Goal: Information Seeking & Learning: Learn about a topic

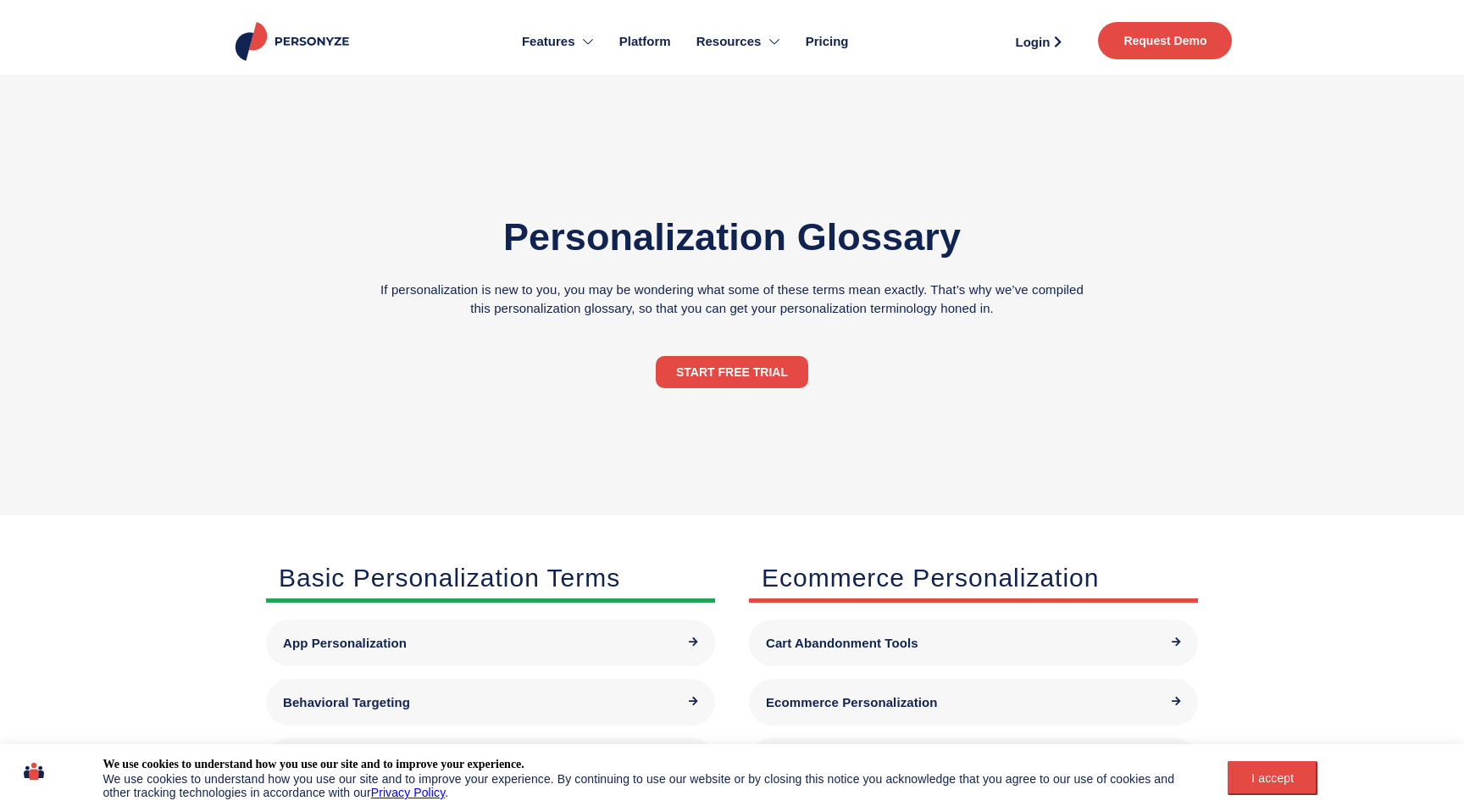
scroll to position [446, 0]
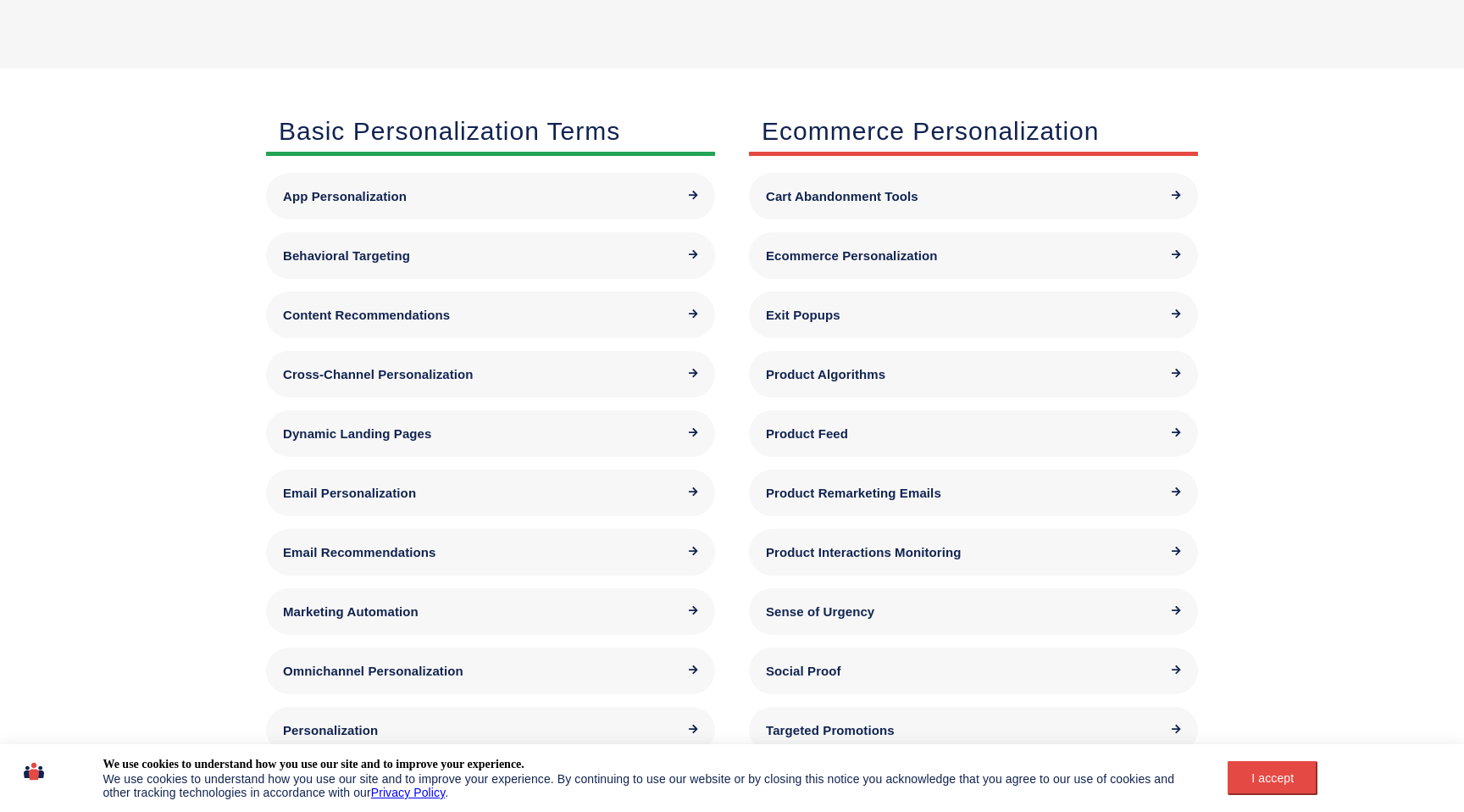
click at [802, 433] on span "Product Feed" at bounding box center [808, 433] width 83 height 15
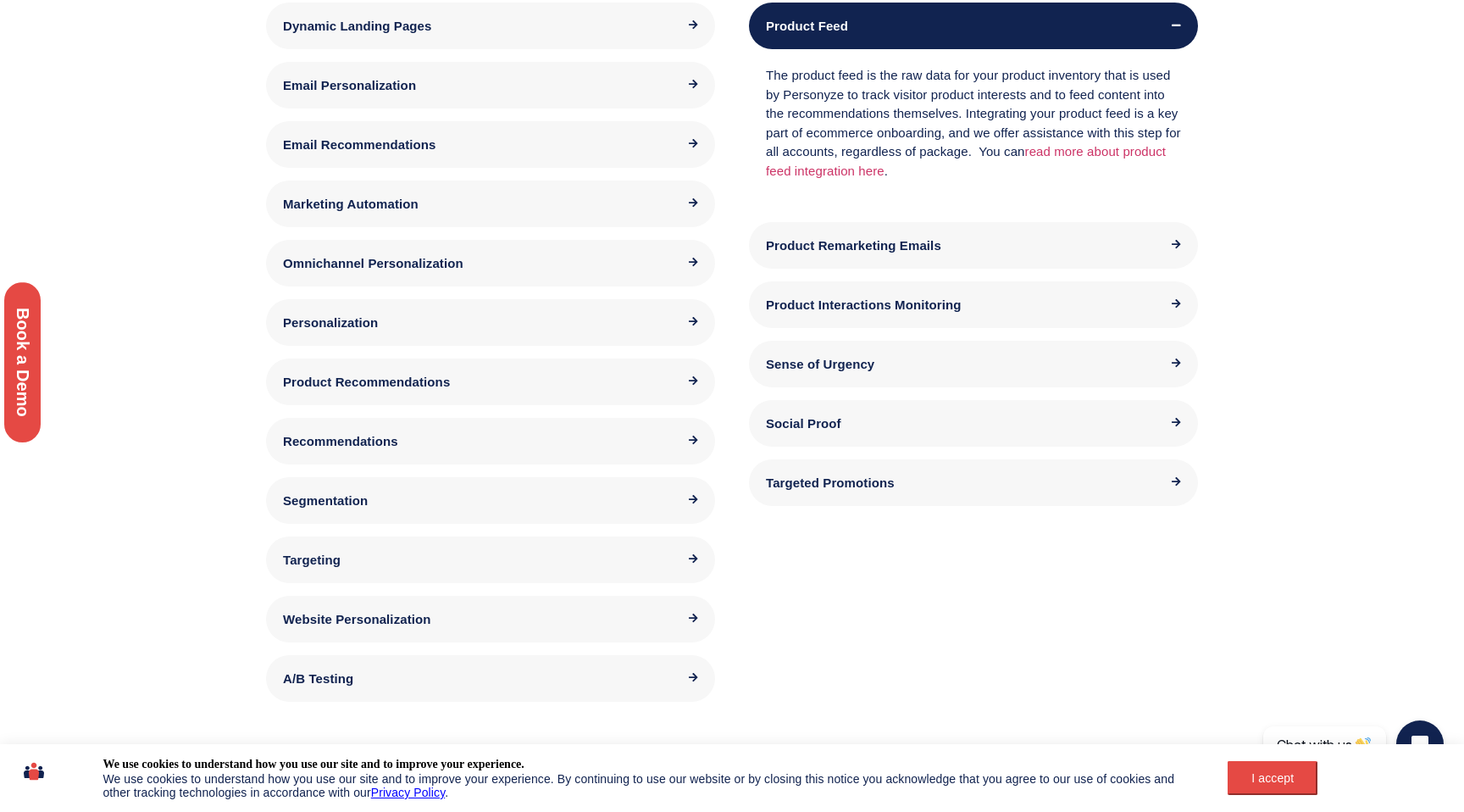
scroll to position [861, 0]
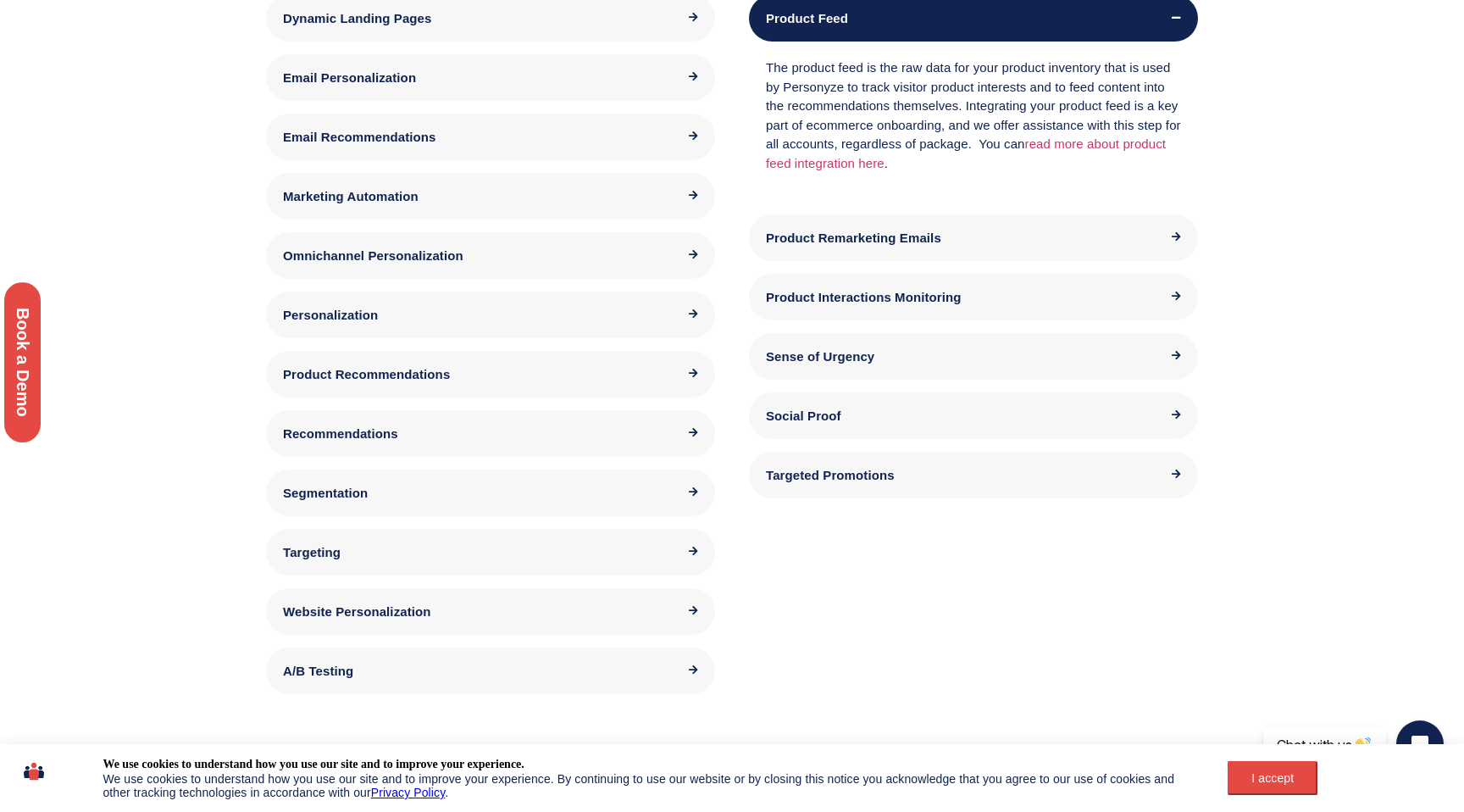
click at [802, 433] on div "Social Proof" at bounding box center [974, 415] width 449 height 47
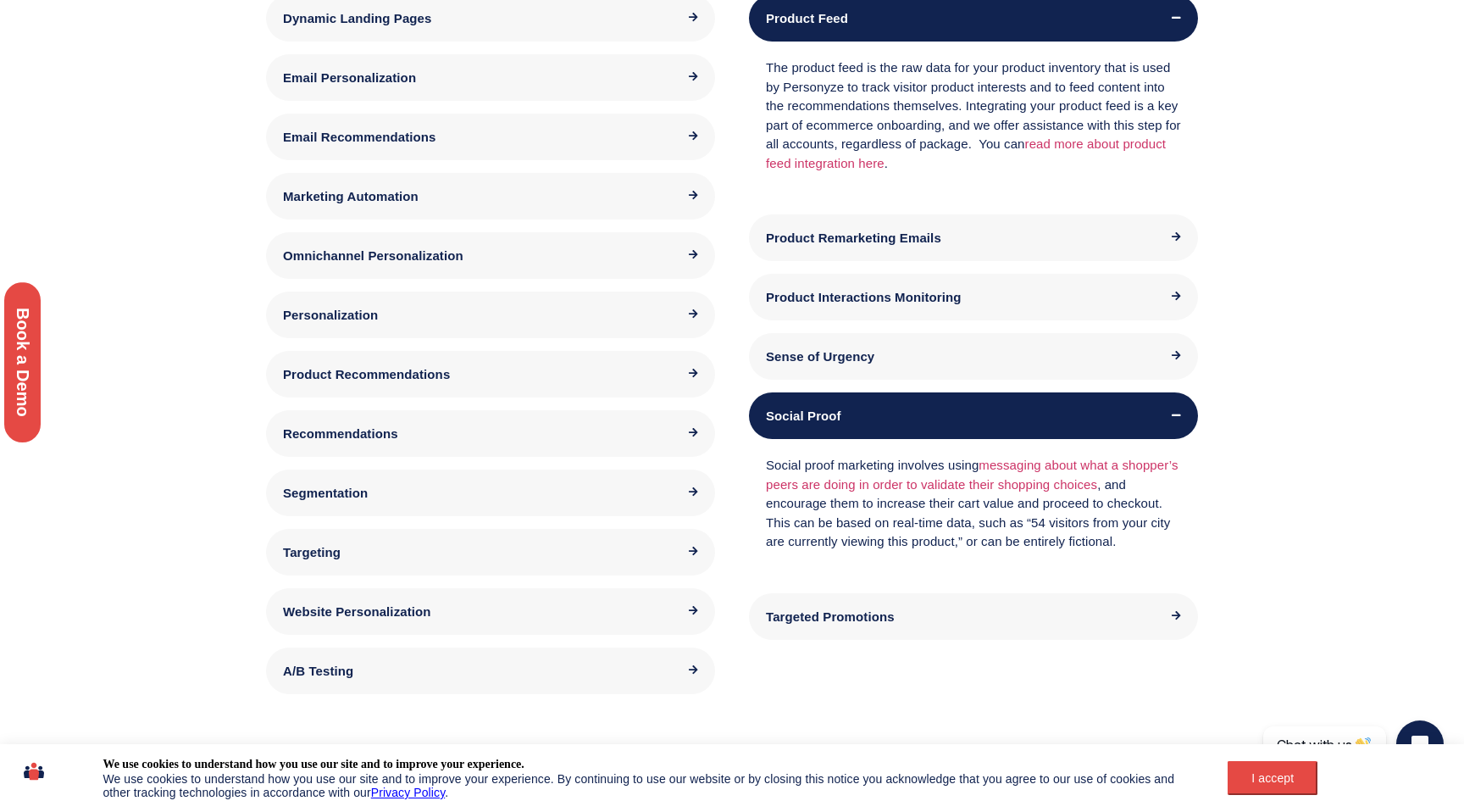
click at [445, 440] on div "Recommendations" at bounding box center [490, 433] width 449 height 47
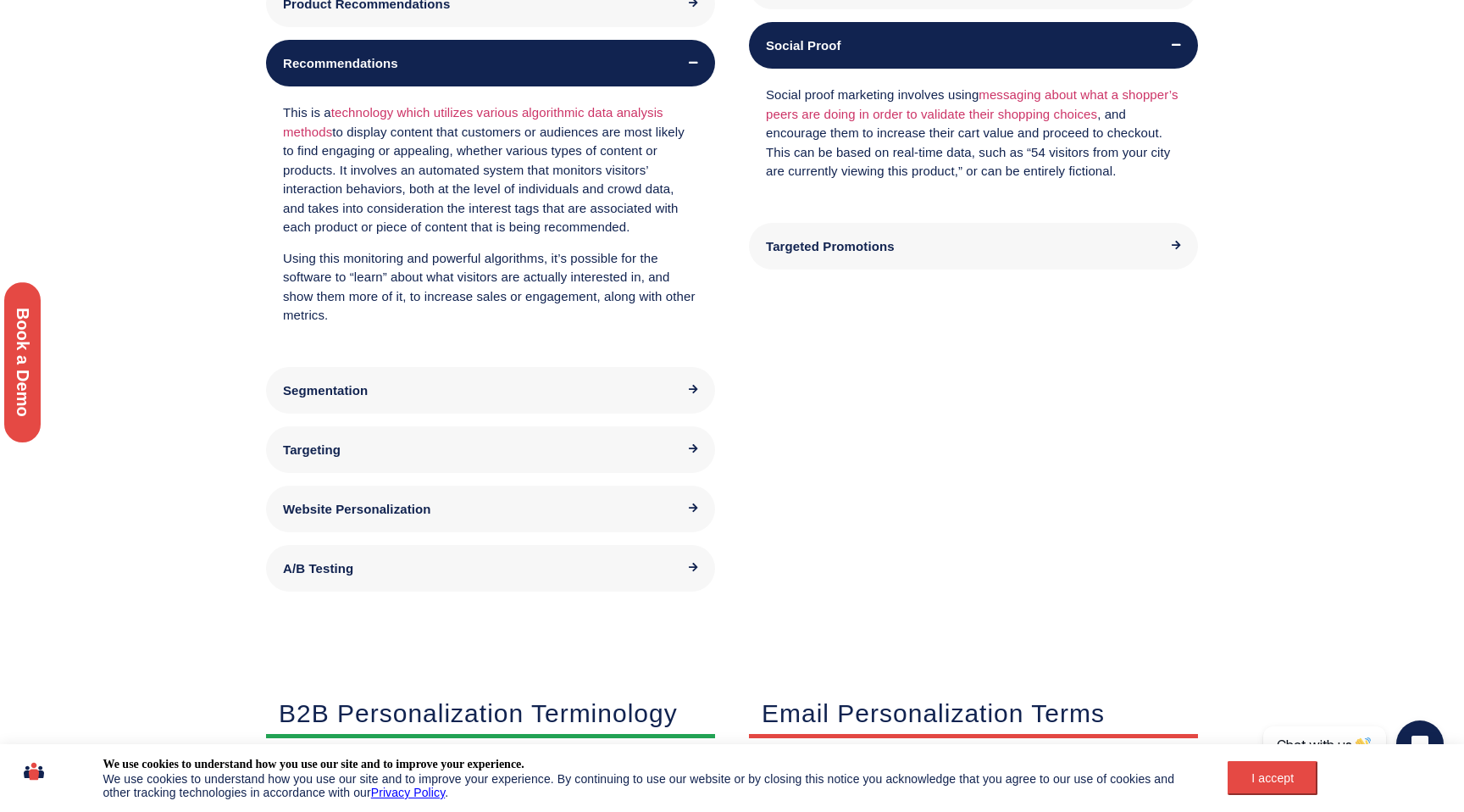
scroll to position [1242, 0]
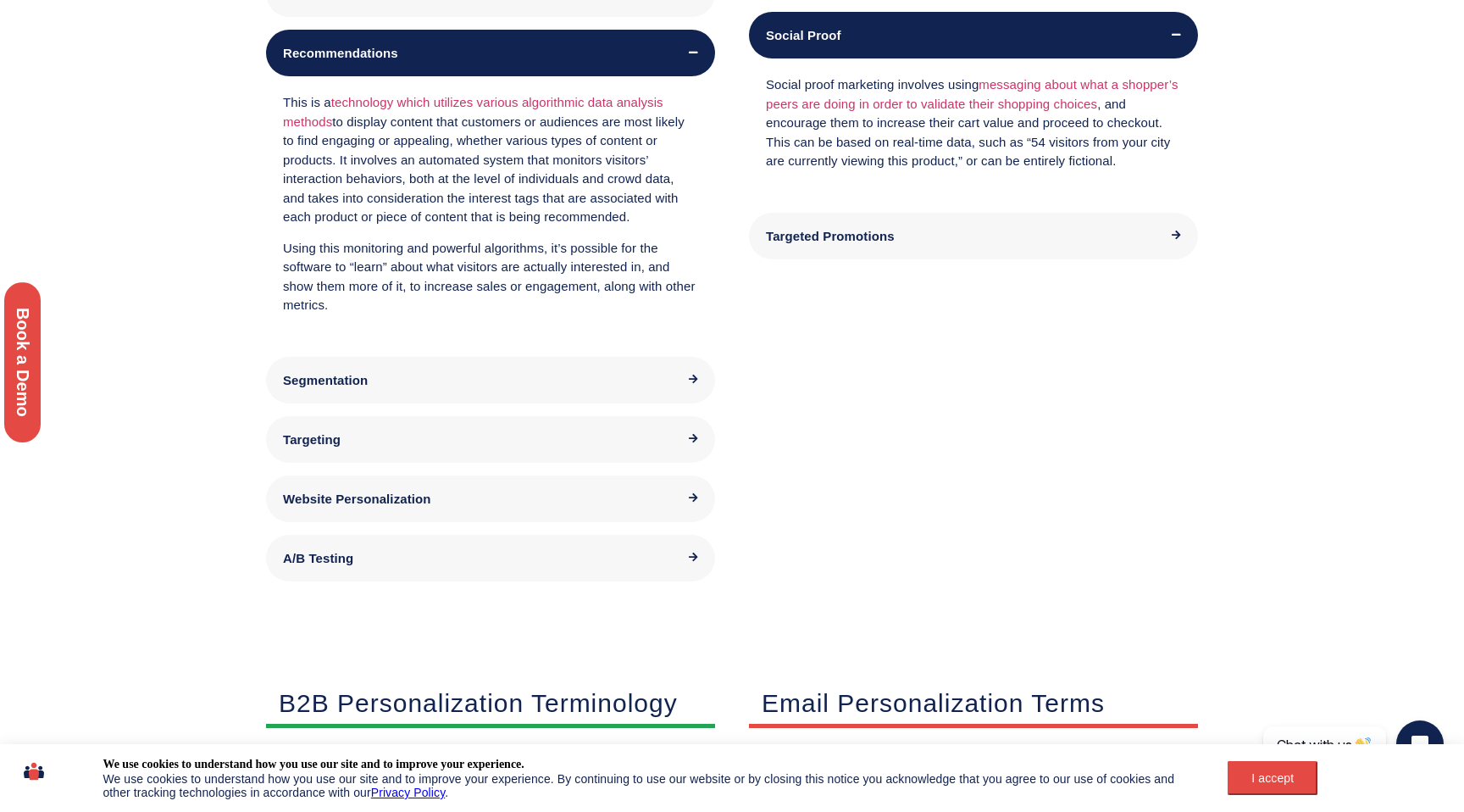
click at [445, 440] on div "Targeting" at bounding box center [490, 439] width 415 height 13
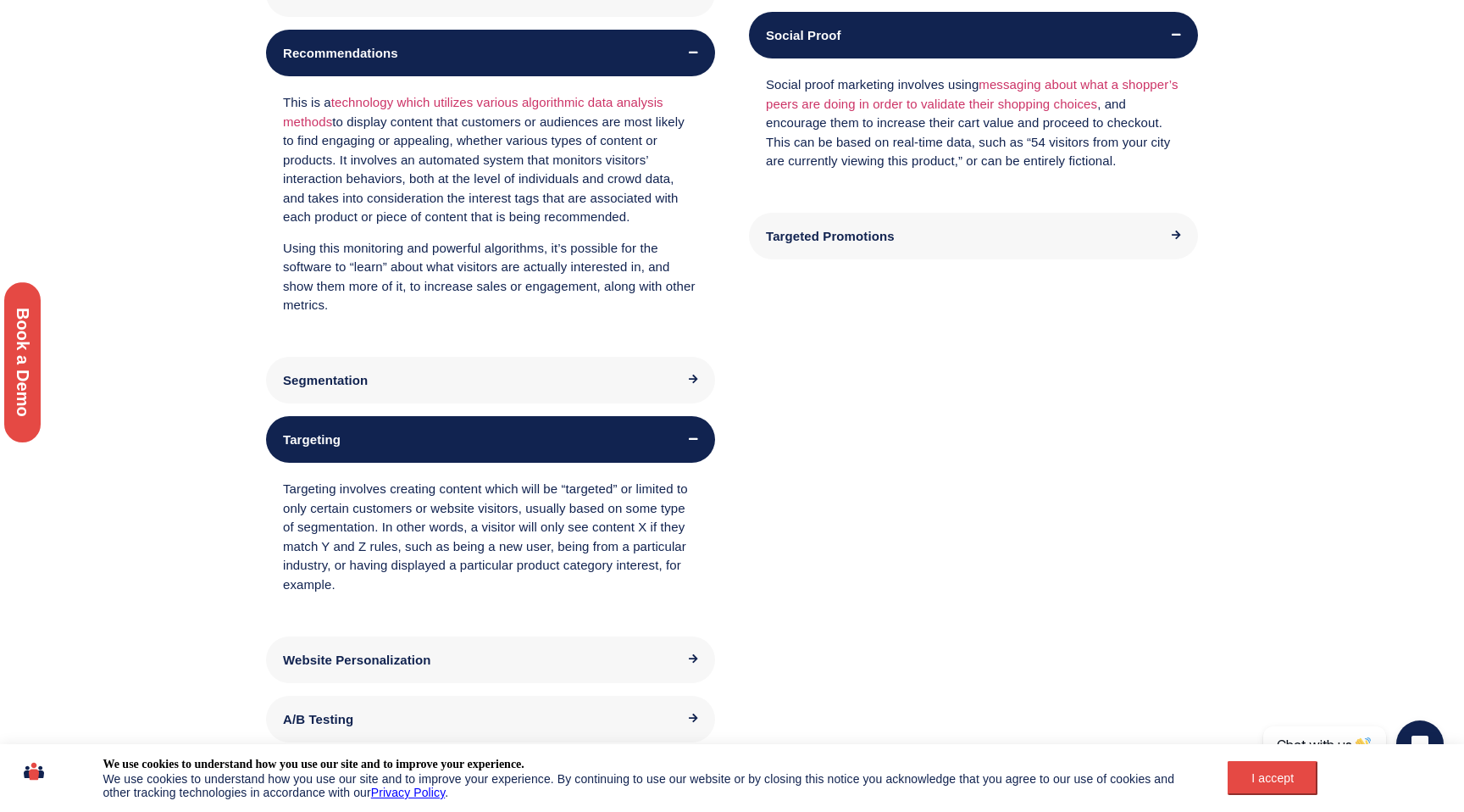
click at [424, 667] on div "Website Personalization" at bounding box center [490, 659] width 449 height 47
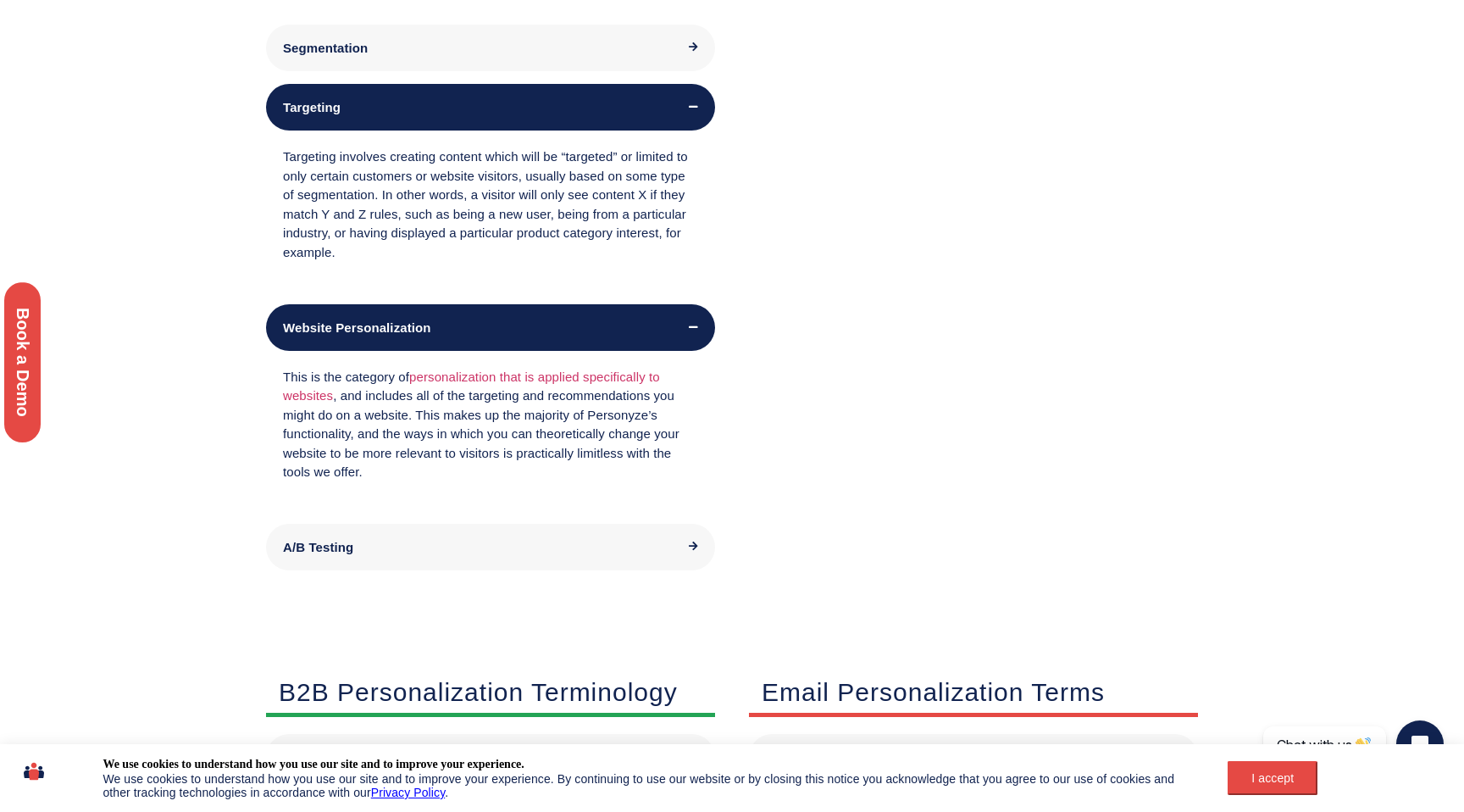
scroll to position [1575, 0]
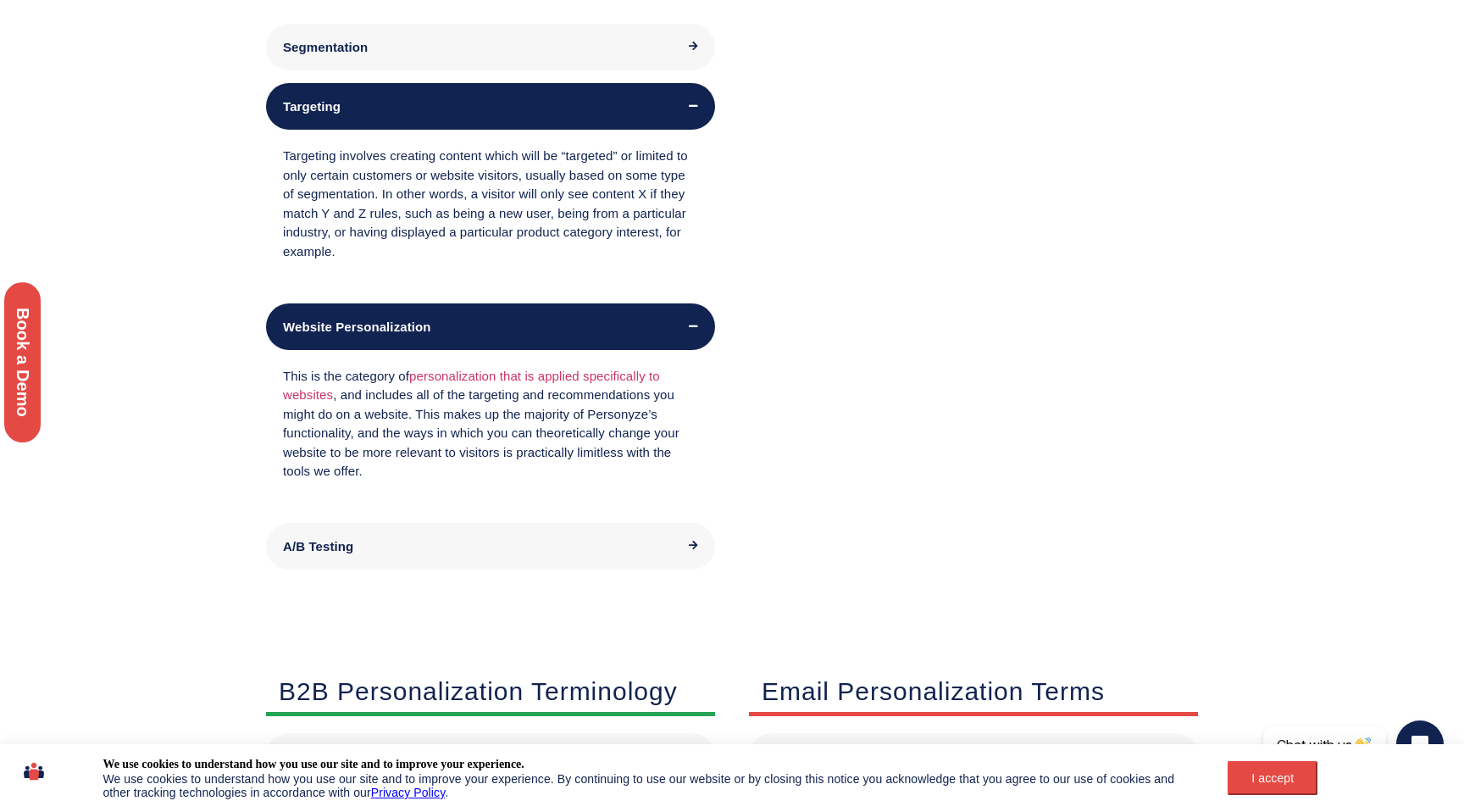
click at [428, 543] on div "A/B Testing" at bounding box center [490, 546] width 415 height 13
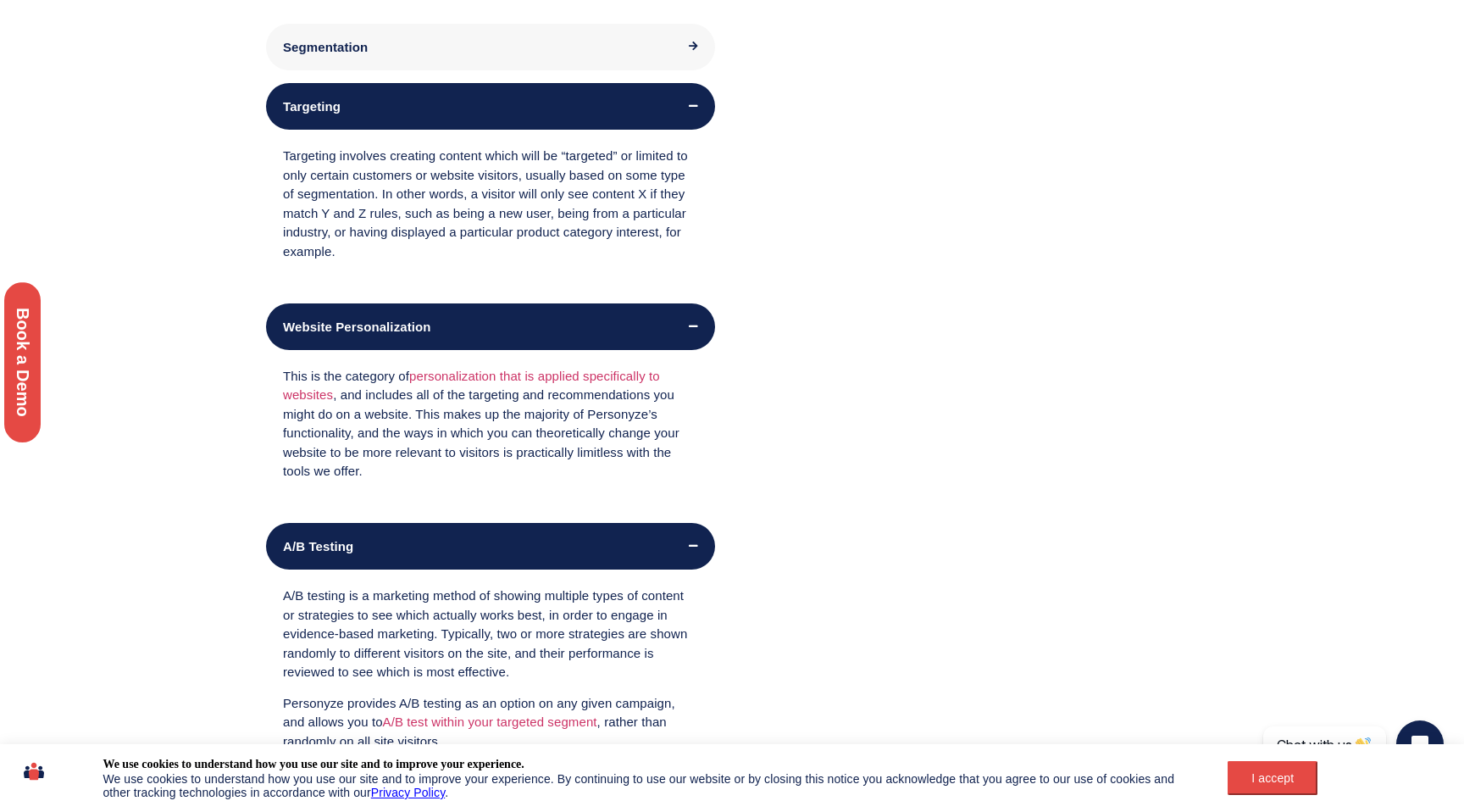
click at [428, 543] on div "A/B Testing" at bounding box center [490, 546] width 415 height 13
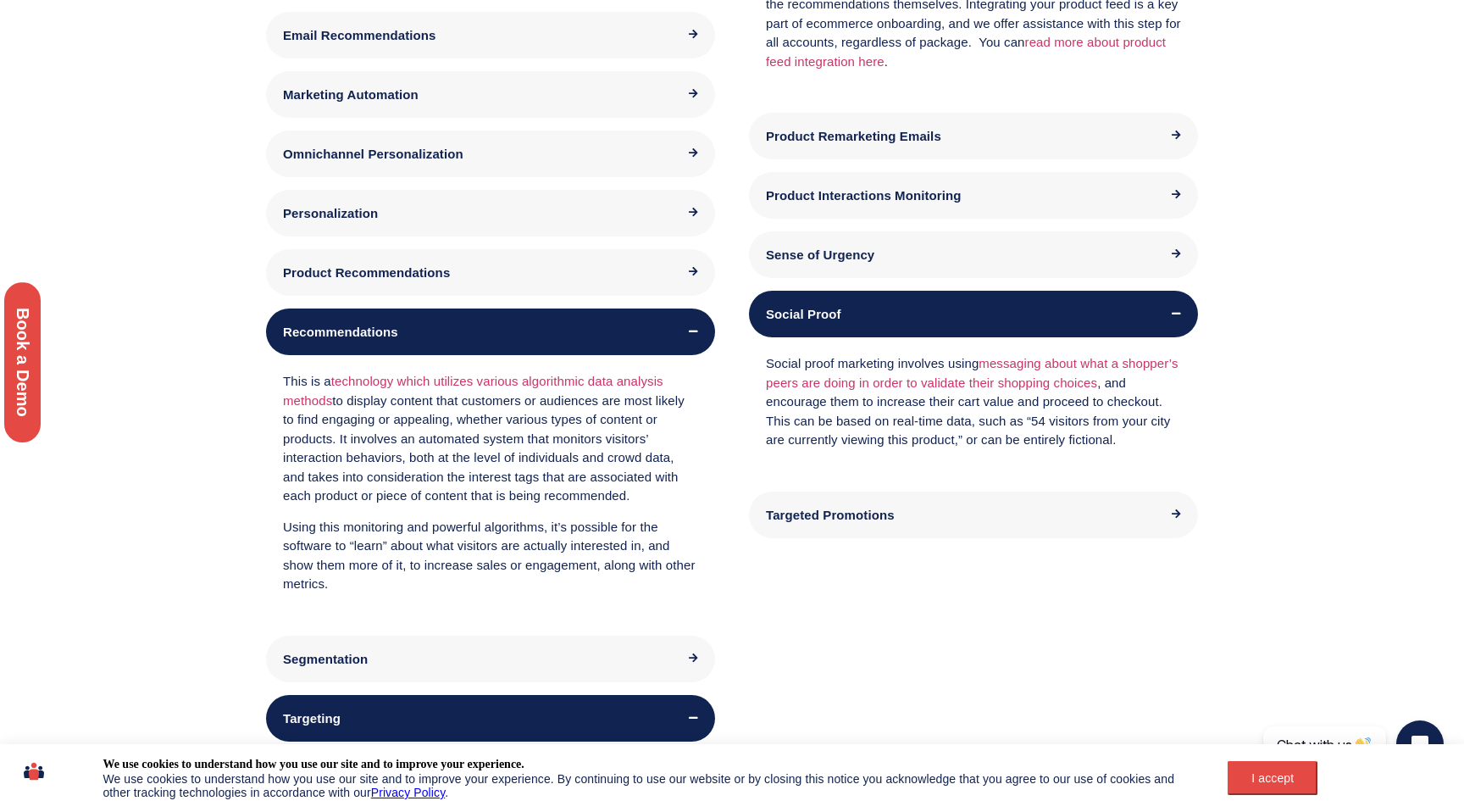
scroll to position [959, 0]
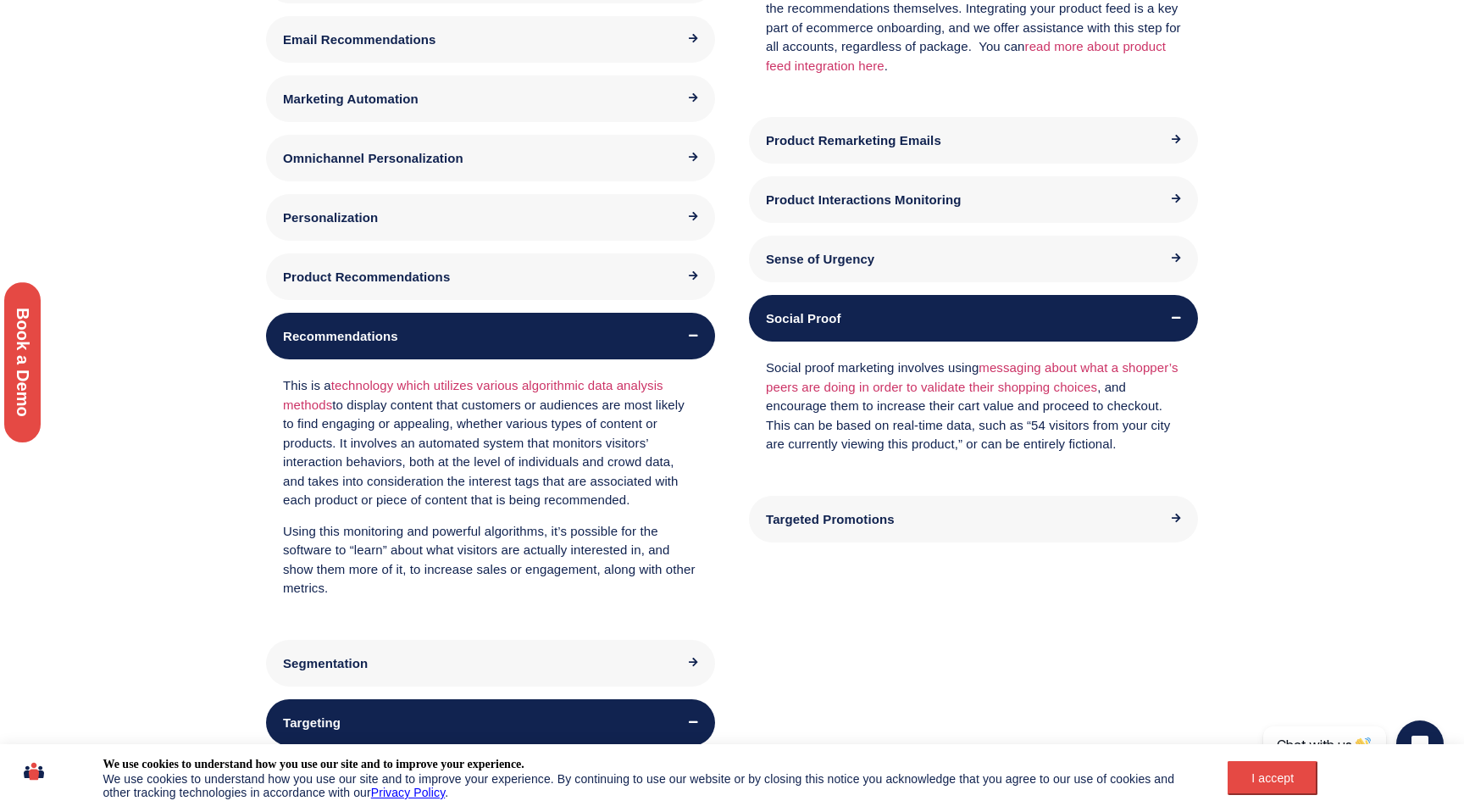
click at [434, 224] on div "Personalization" at bounding box center [490, 217] width 449 height 47
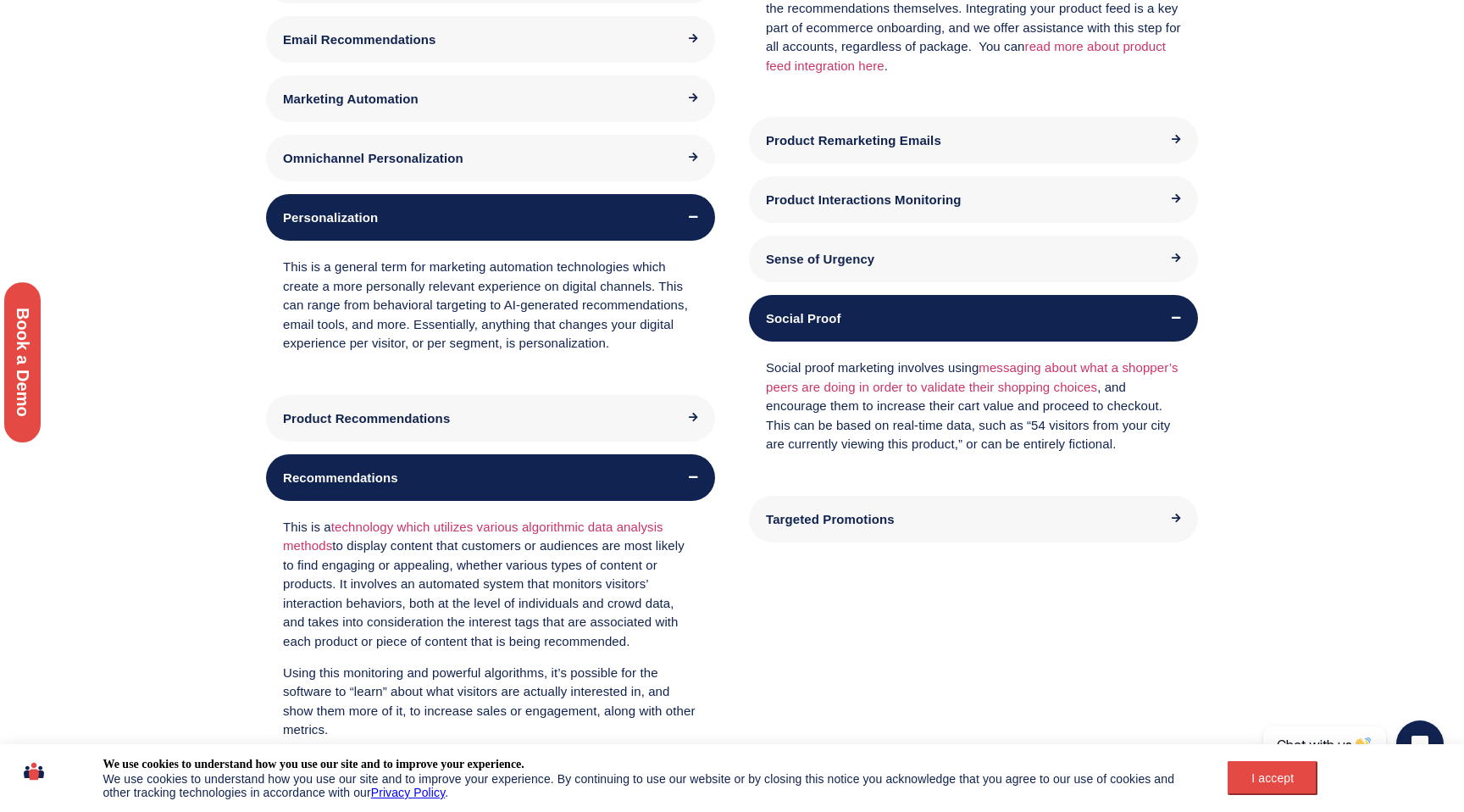
click at [437, 163] on span "Omnichannel Personalization" at bounding box center [373, 159] width 181 height 15
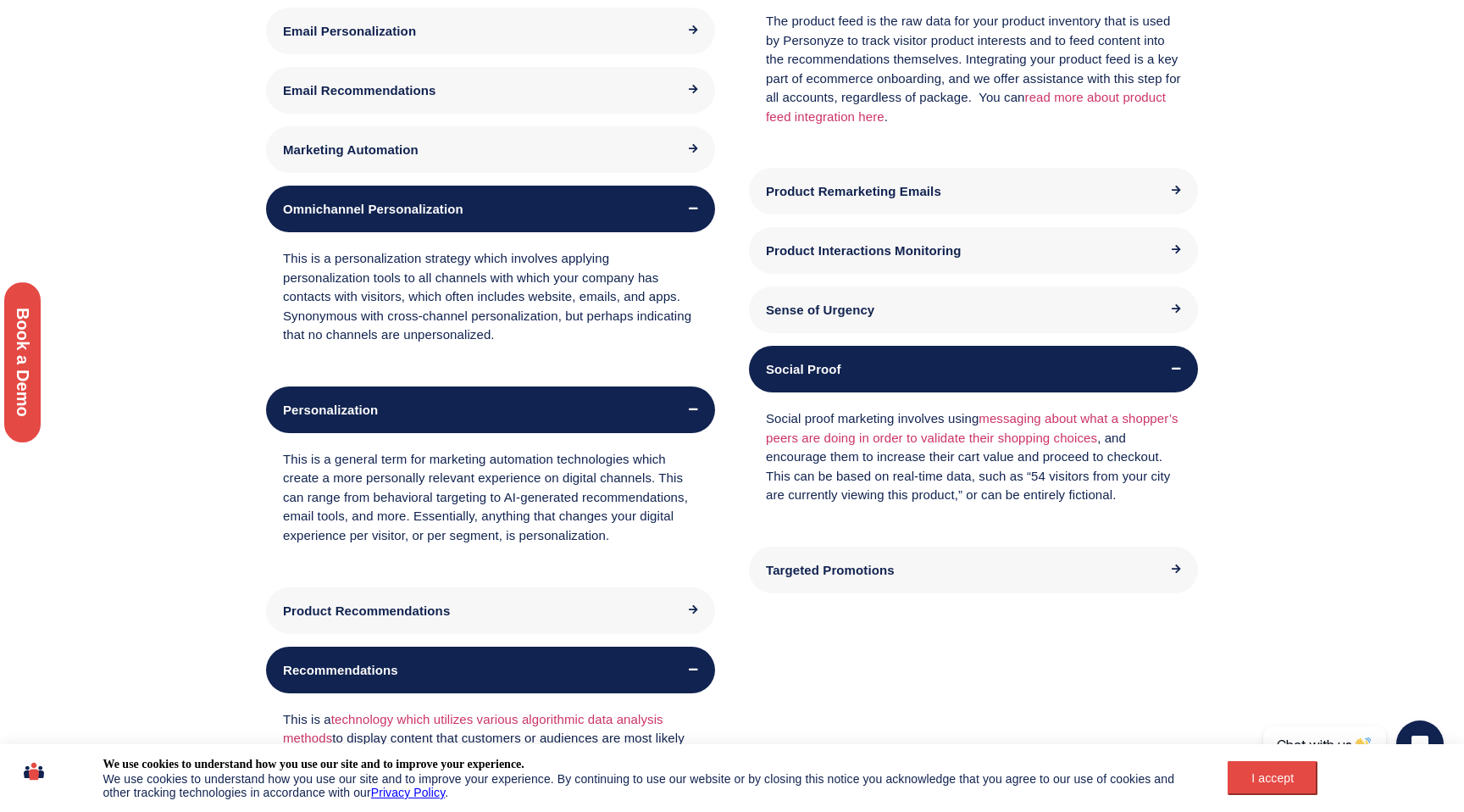
scroll to position [872, 0]
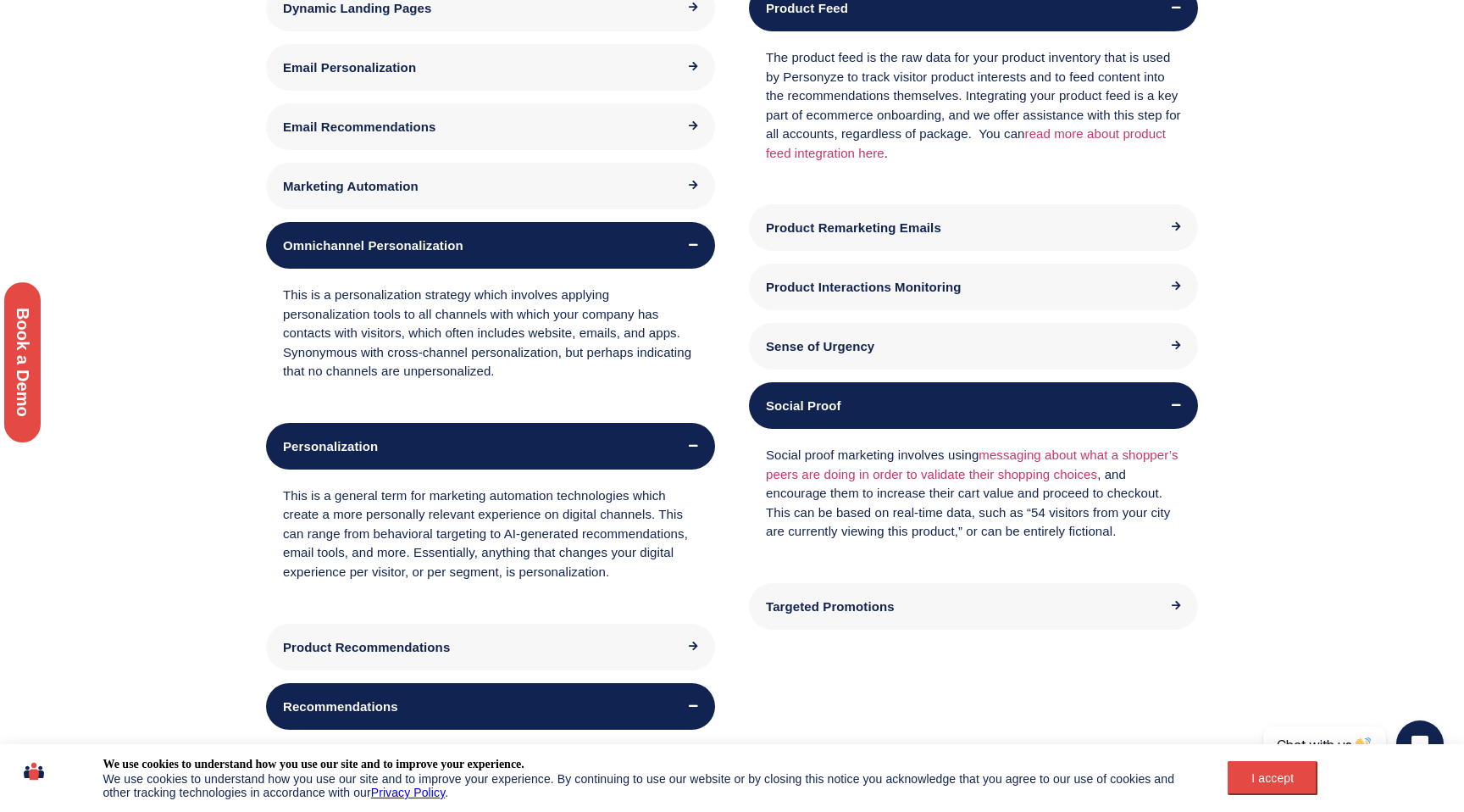
click at [438, 162] on div "App Personalization This is the category of personalization that is applied to …" at bounding box center [490, 652] width 449 height 1808
click at [438, 170] on div "Marketing Automation" at bounding box center [490, 185] width 449 height 47
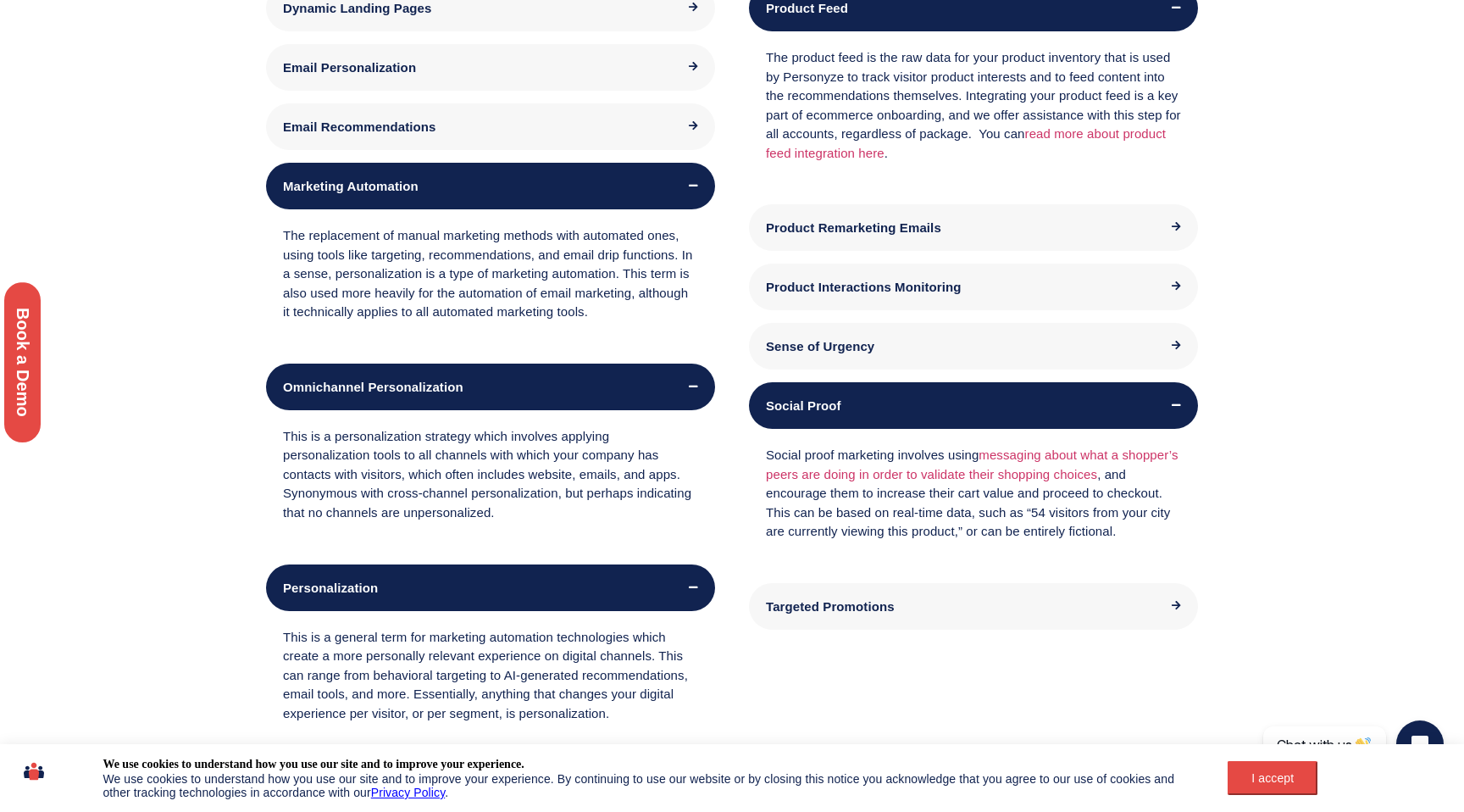
click at [460, 124] on div "Email Recommendations" at bounding box center [490, 126] width 415 height 13
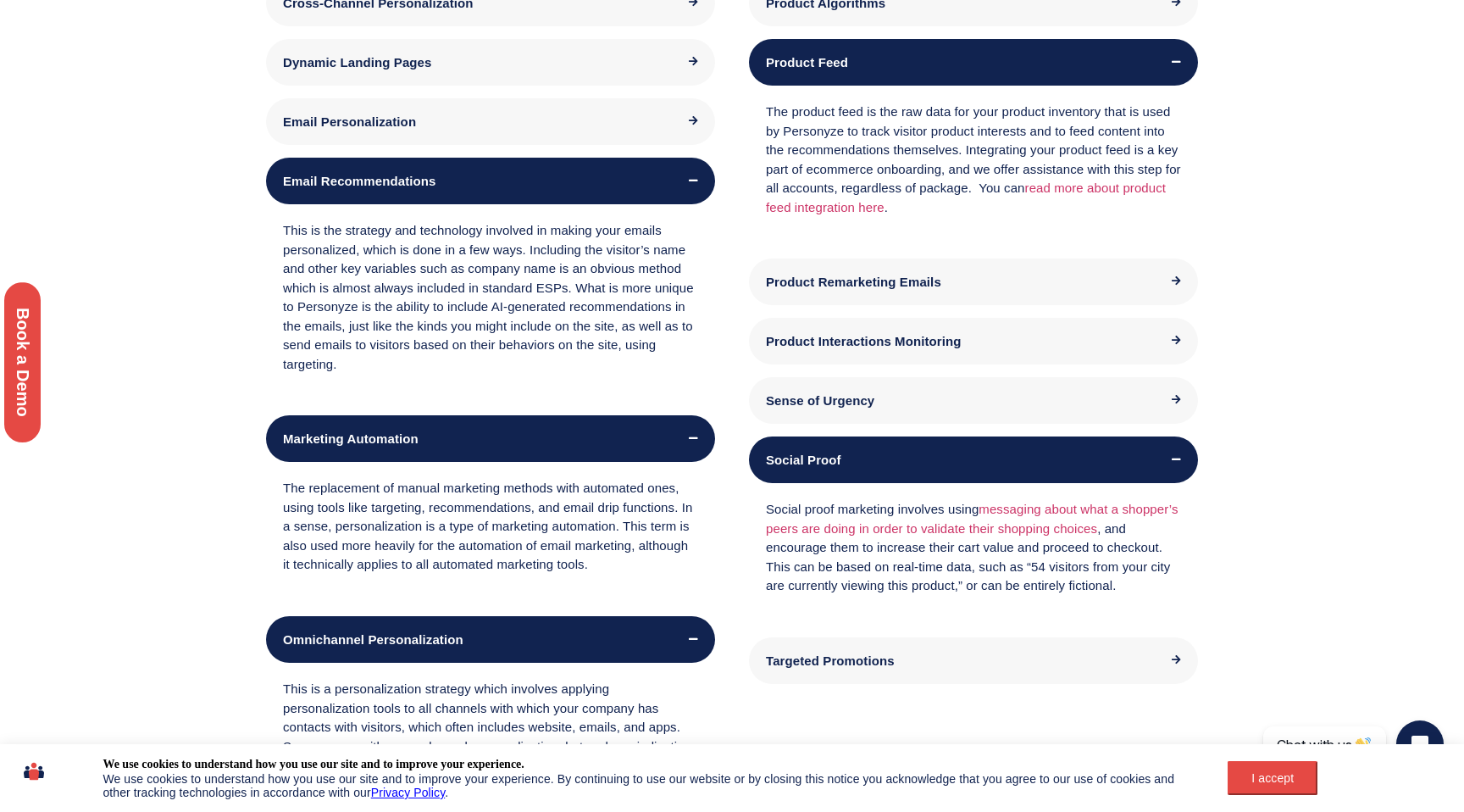
scroll to position [768, 0]
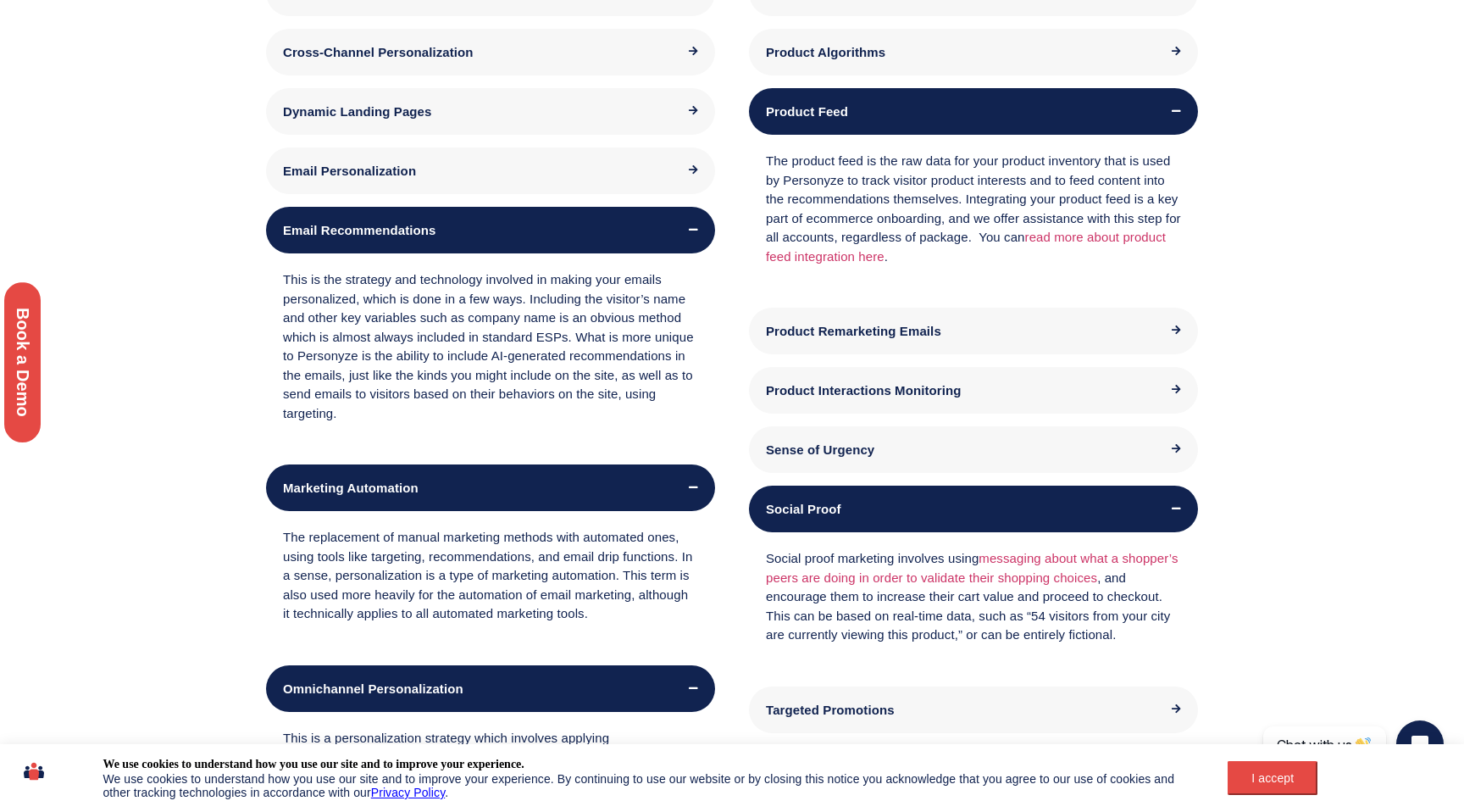
click at [456, 169] on div "Email Personalization" at bounding box center [490, 170] width 415 height 13
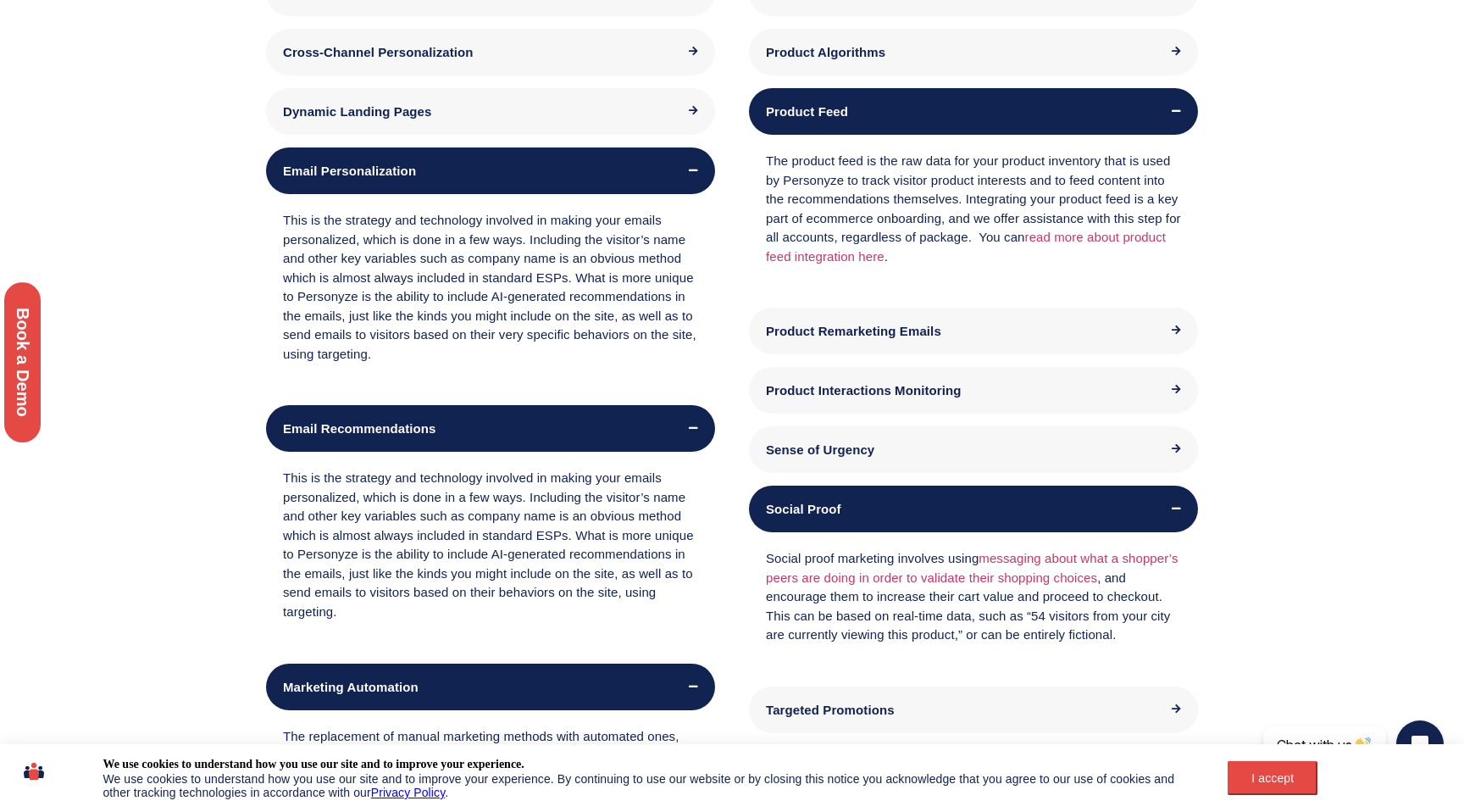
click at [477, 123] on div "Dynamic Landing Pages" at bounding box center [490, 111] width 449 height 47
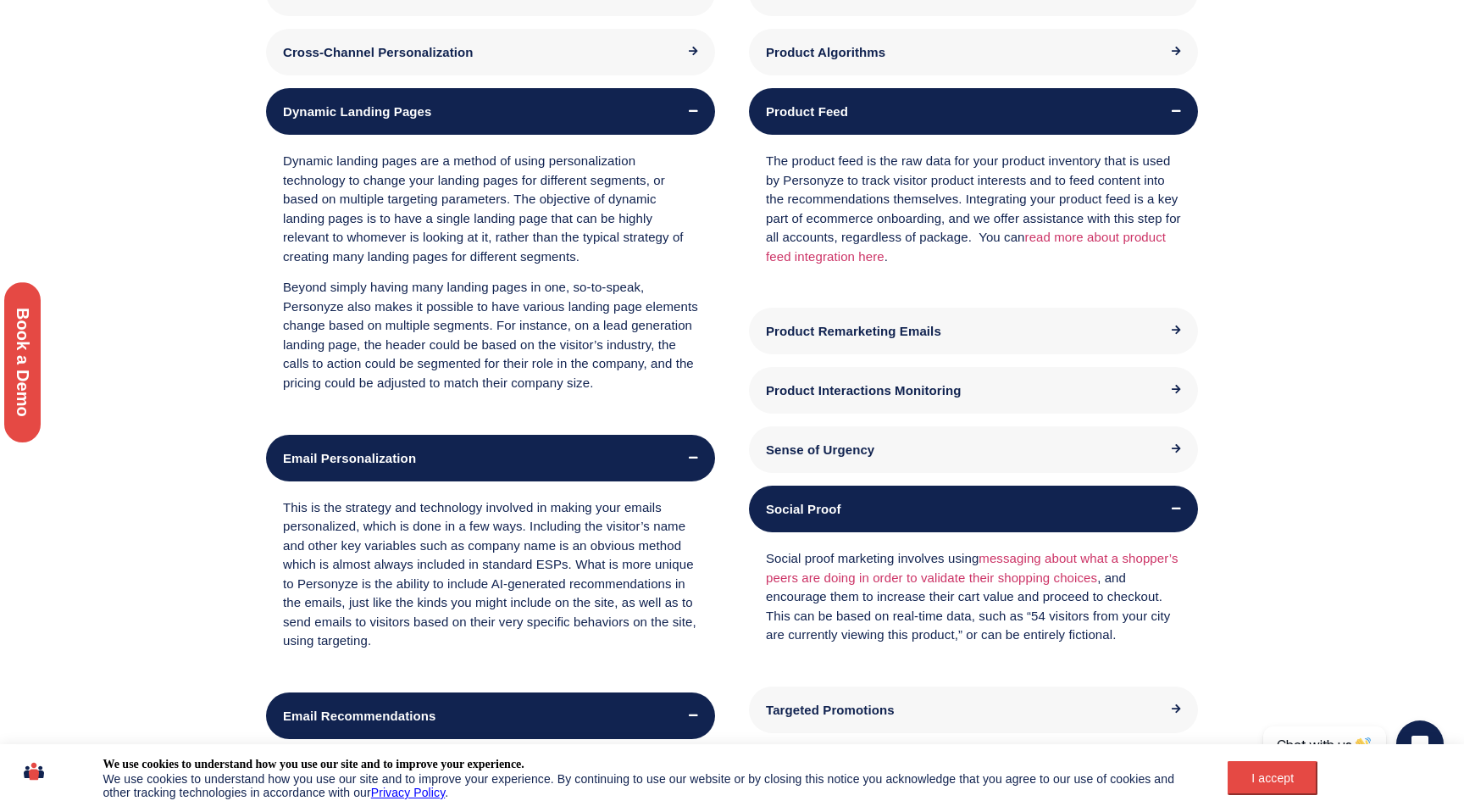
click at [490, 61] on div "Cross-Channel Personalization" at bounding box center [490, 51] width 449 height 47
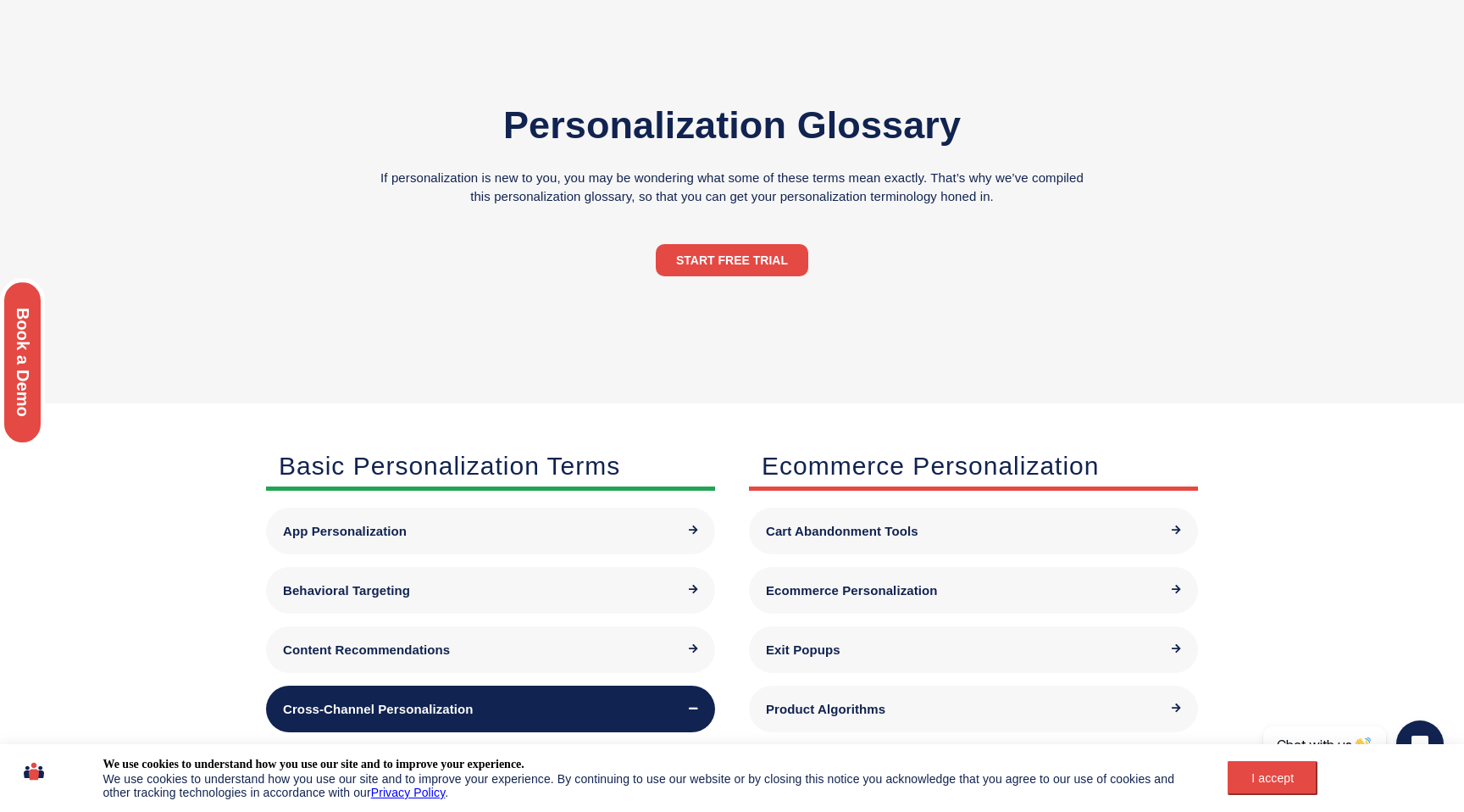
scroll to position [111, 0]
click at [821, 549] on div "Cart Abandonment Tools" at bounding box center [974, 532] width 449 height 47
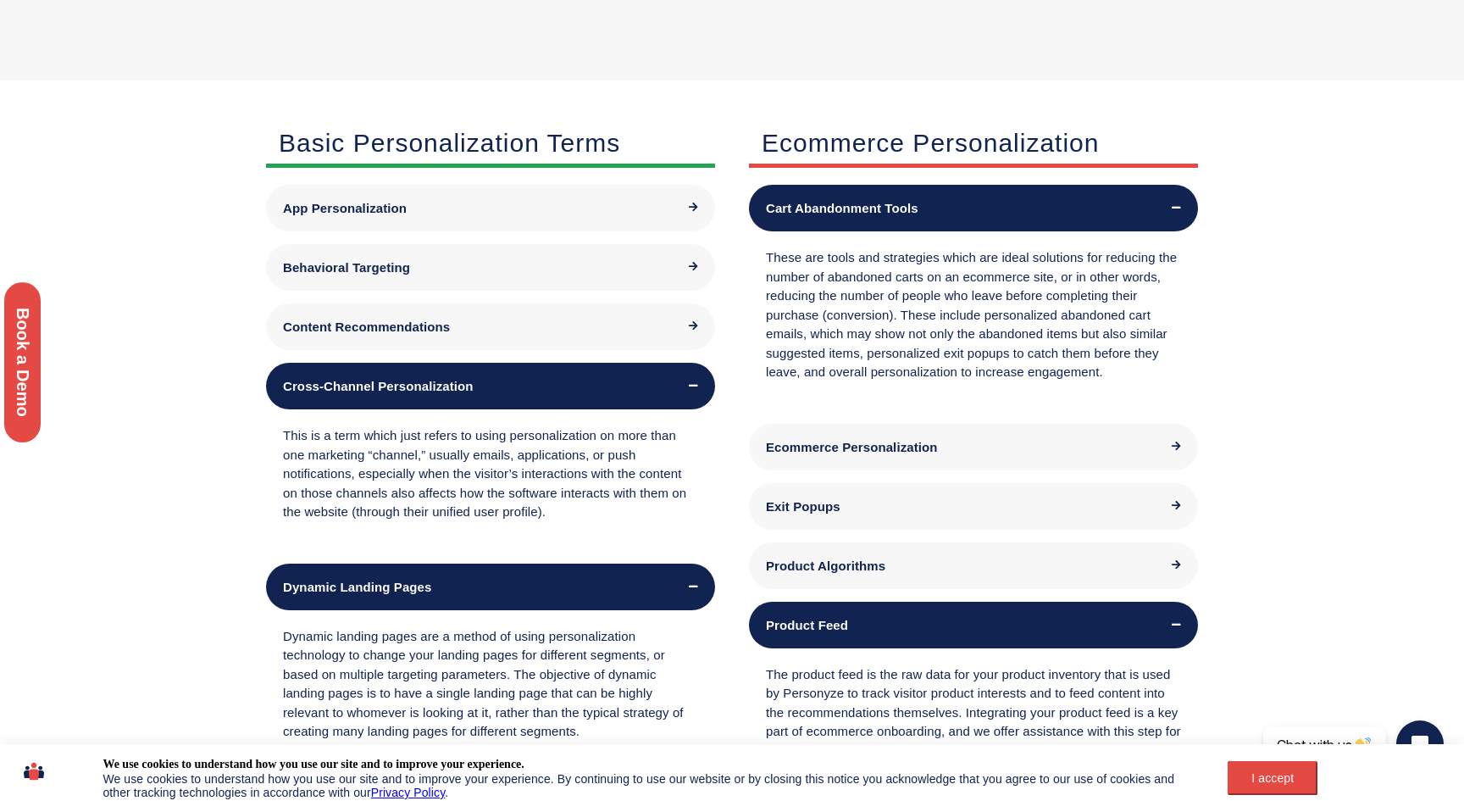
scroll to position [435, 0]
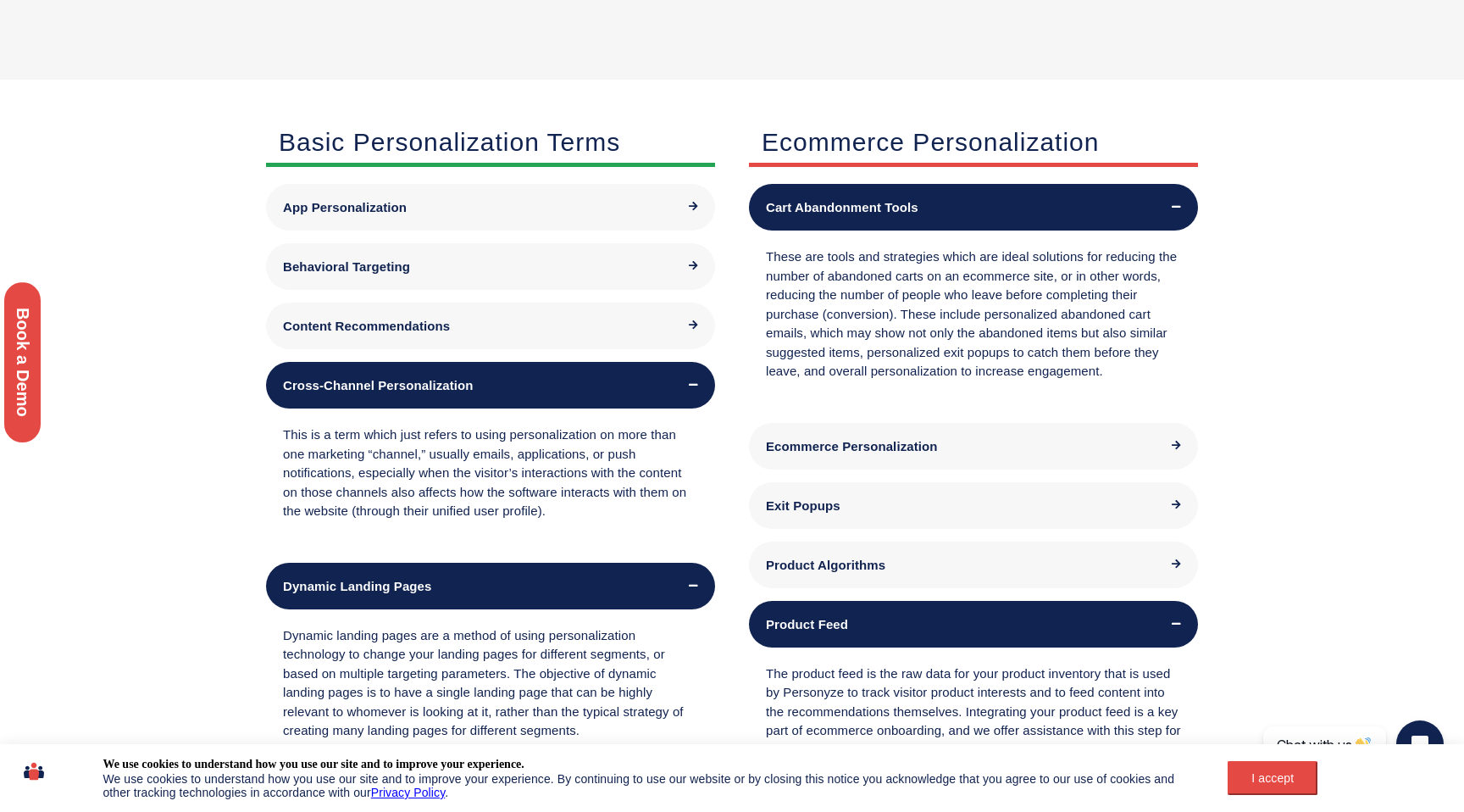
click at [853, 459] on div "Ecommerce Personalization" at bounding box center [974, 445] width 449 height 47
